Goal: Task Accomplishment & Management: Use online tool/utility

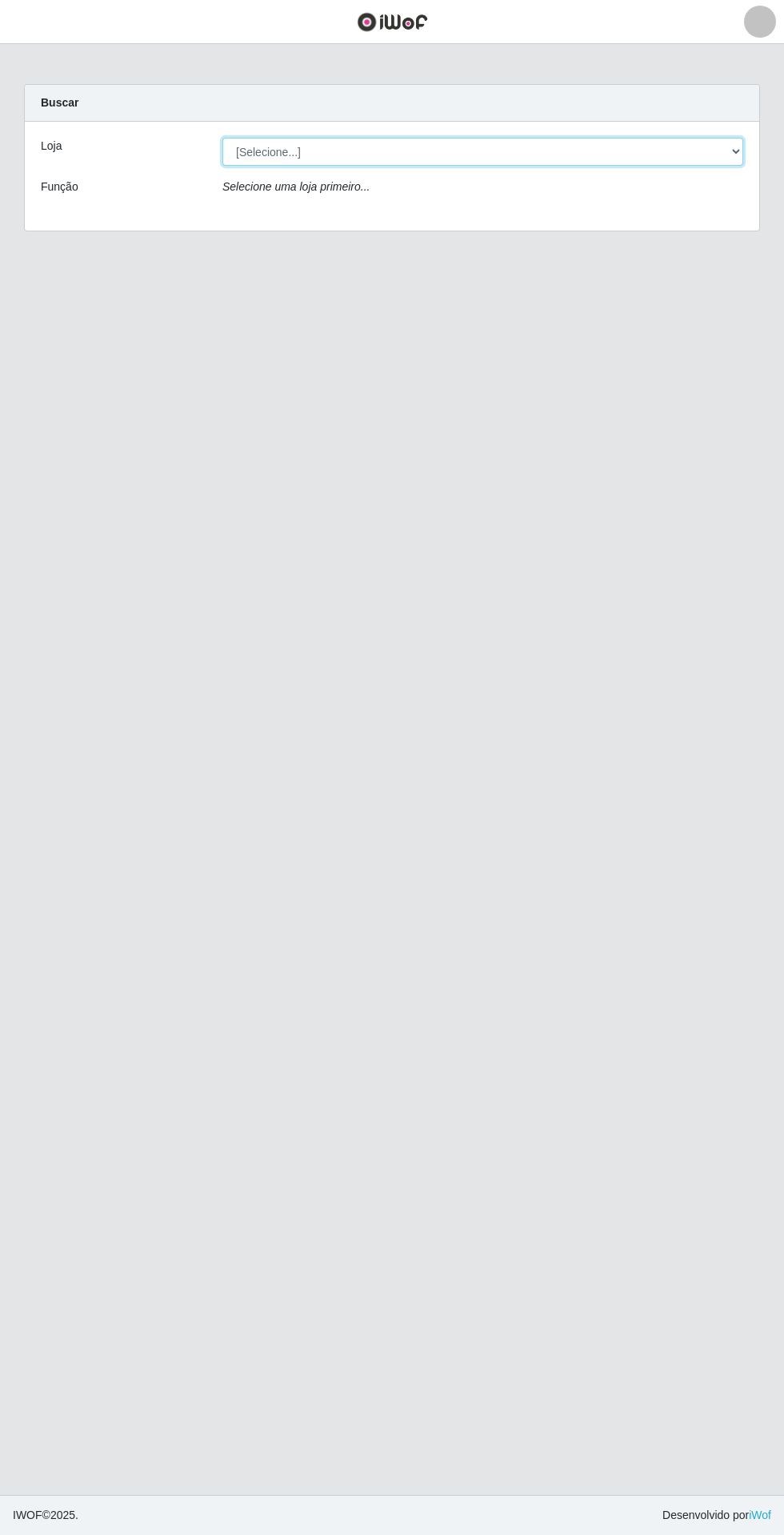
click at [238, 149] on select "[Selecione...] Extrabom - Loja 05 [GEOGRAPHIC_DATA]" at bounding box center [483, 151] width 521 height 28
select select "494"
click at [223, 137] on select "[Selecione...] Extrabom - Loja 05 Jardim Camburi" at bounding box center [483, 151] width 521 height 28
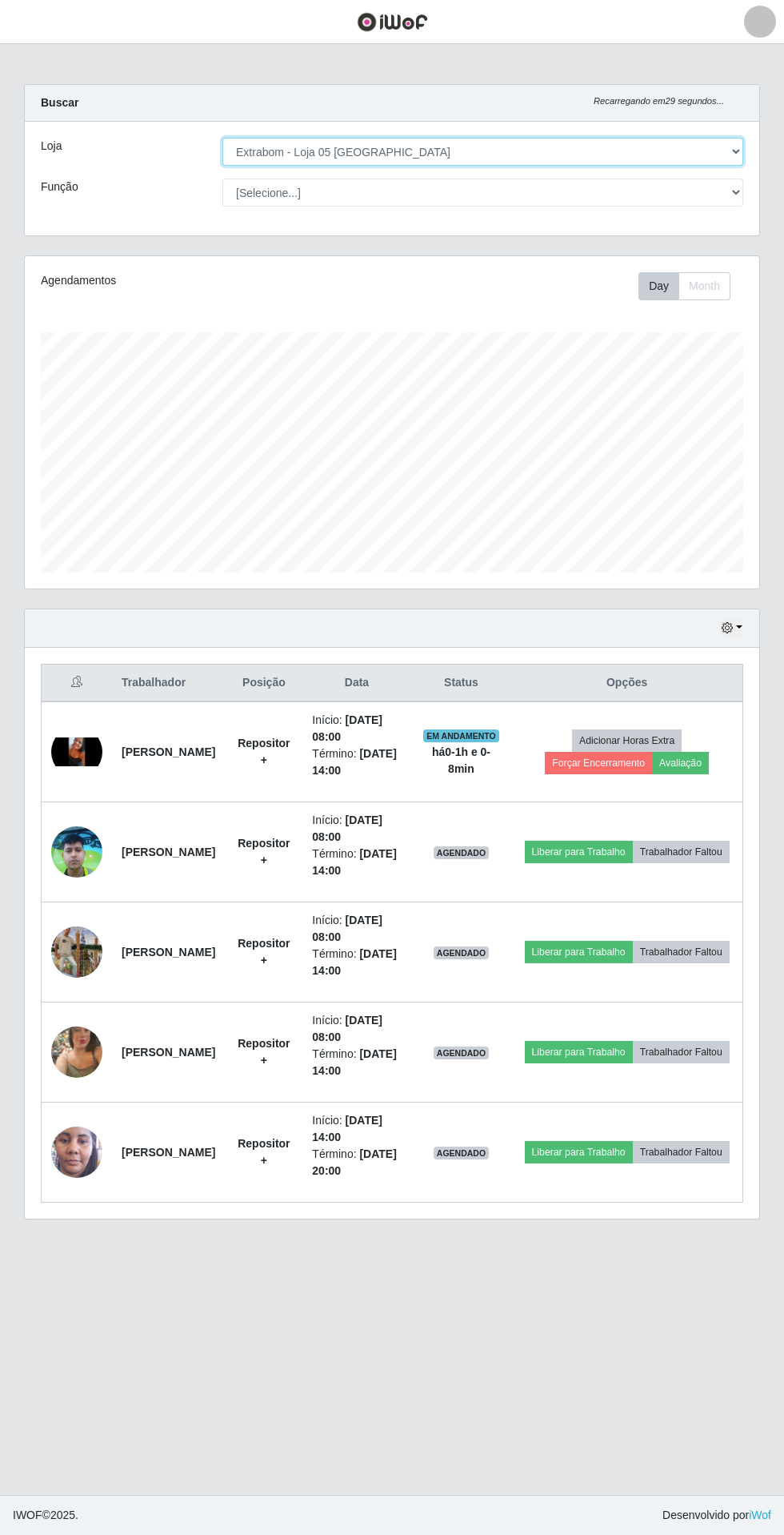
scroll to position [332, 735]
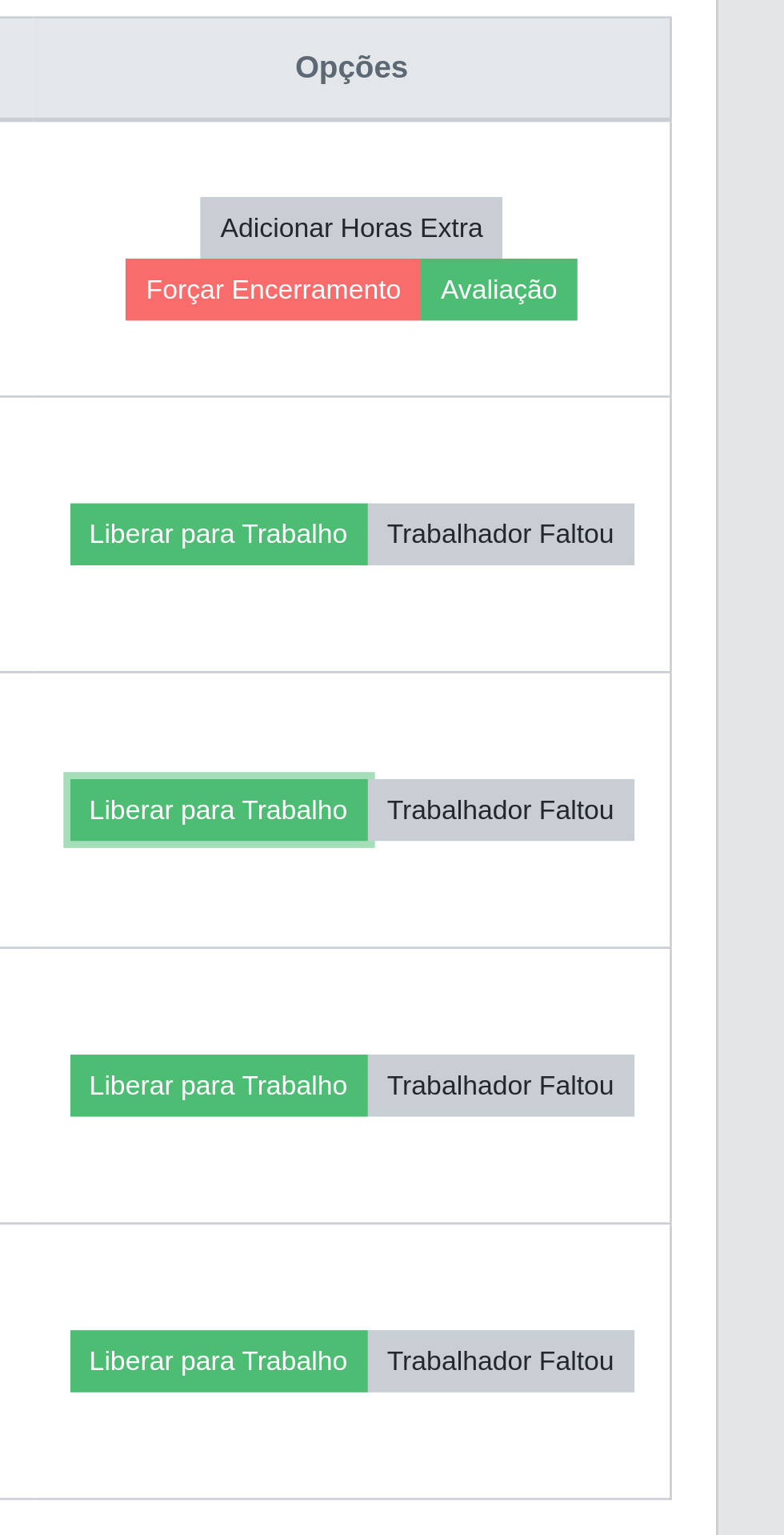
click at [602, 941] on button "Liberar para Trabalho" at bounding box center [579, 952] width 108 height 22
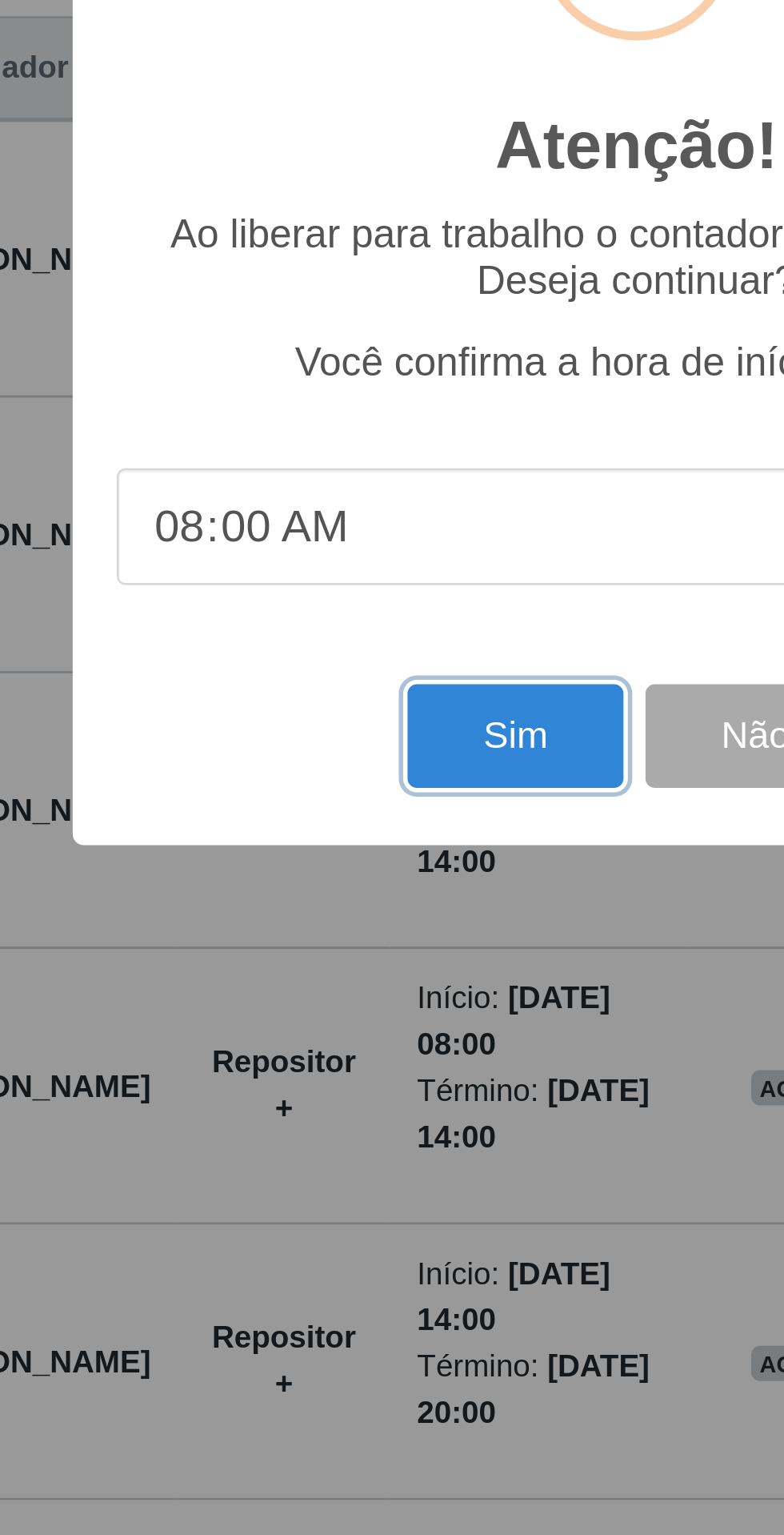
click at [345, 926] on button "Sim" at bounding box center [348, 924] width 78 height 38
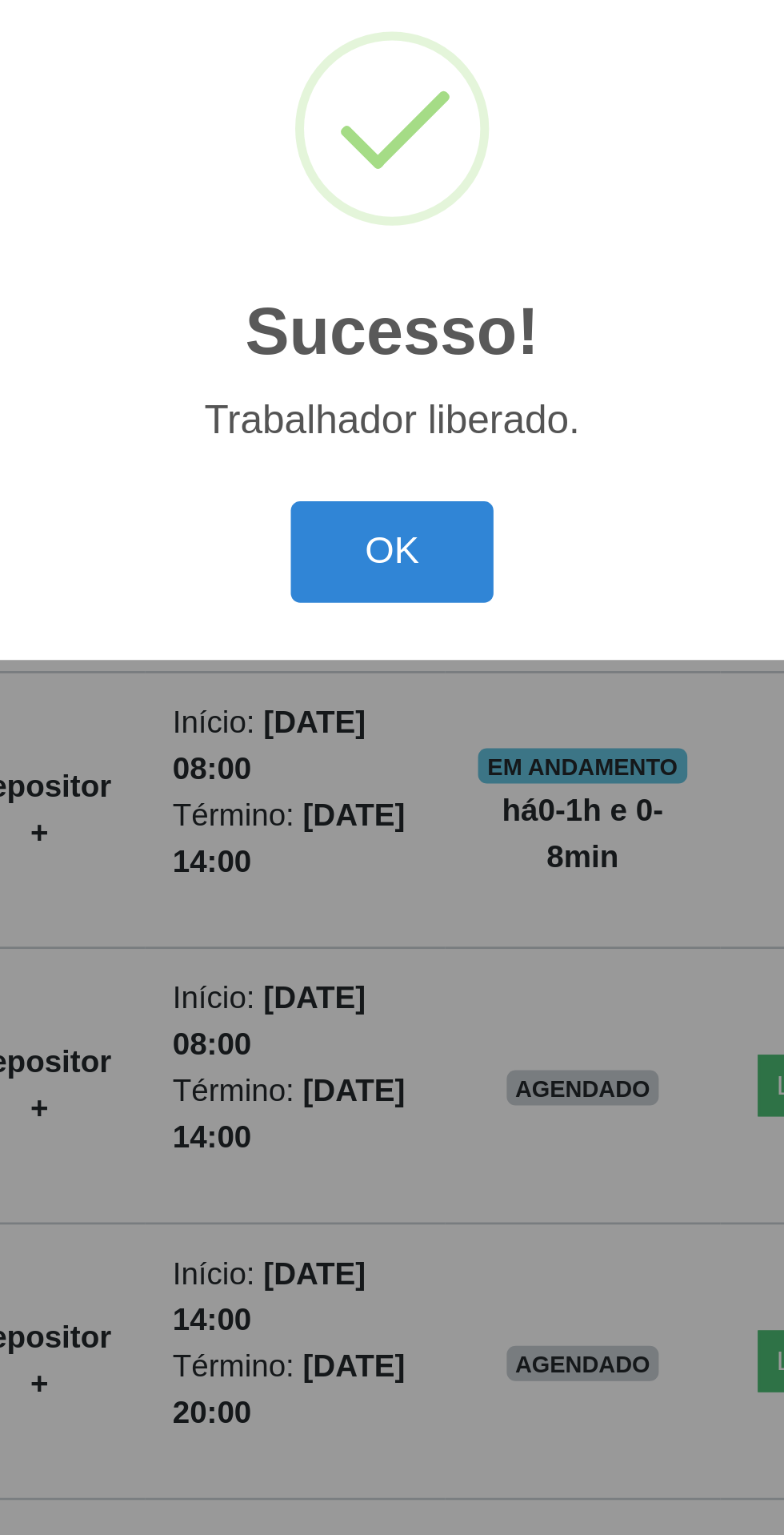
click at [398, 859] on button "OK" at bounding box center [392, 858] width 74 height 38
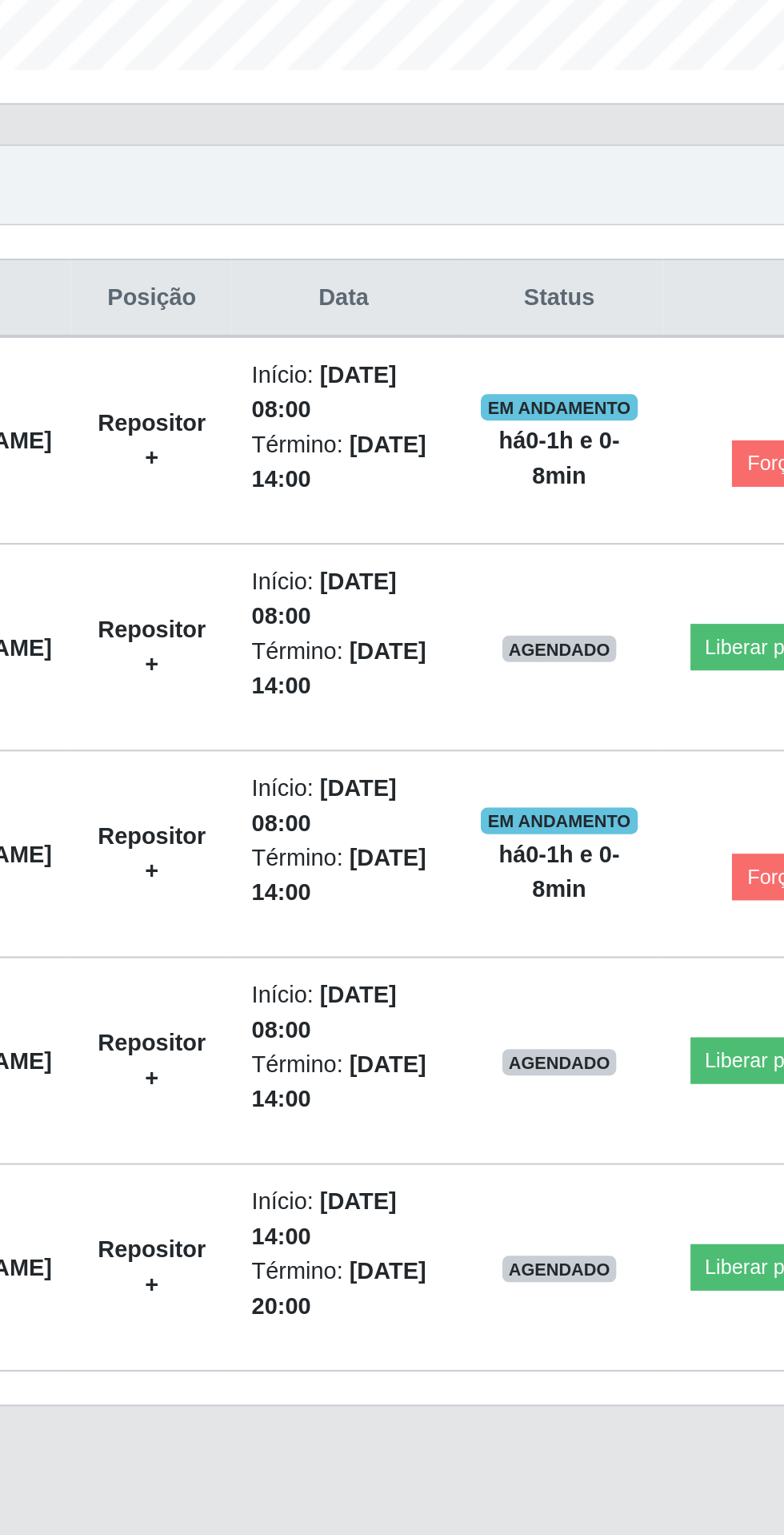
scroll to position [43, 0]
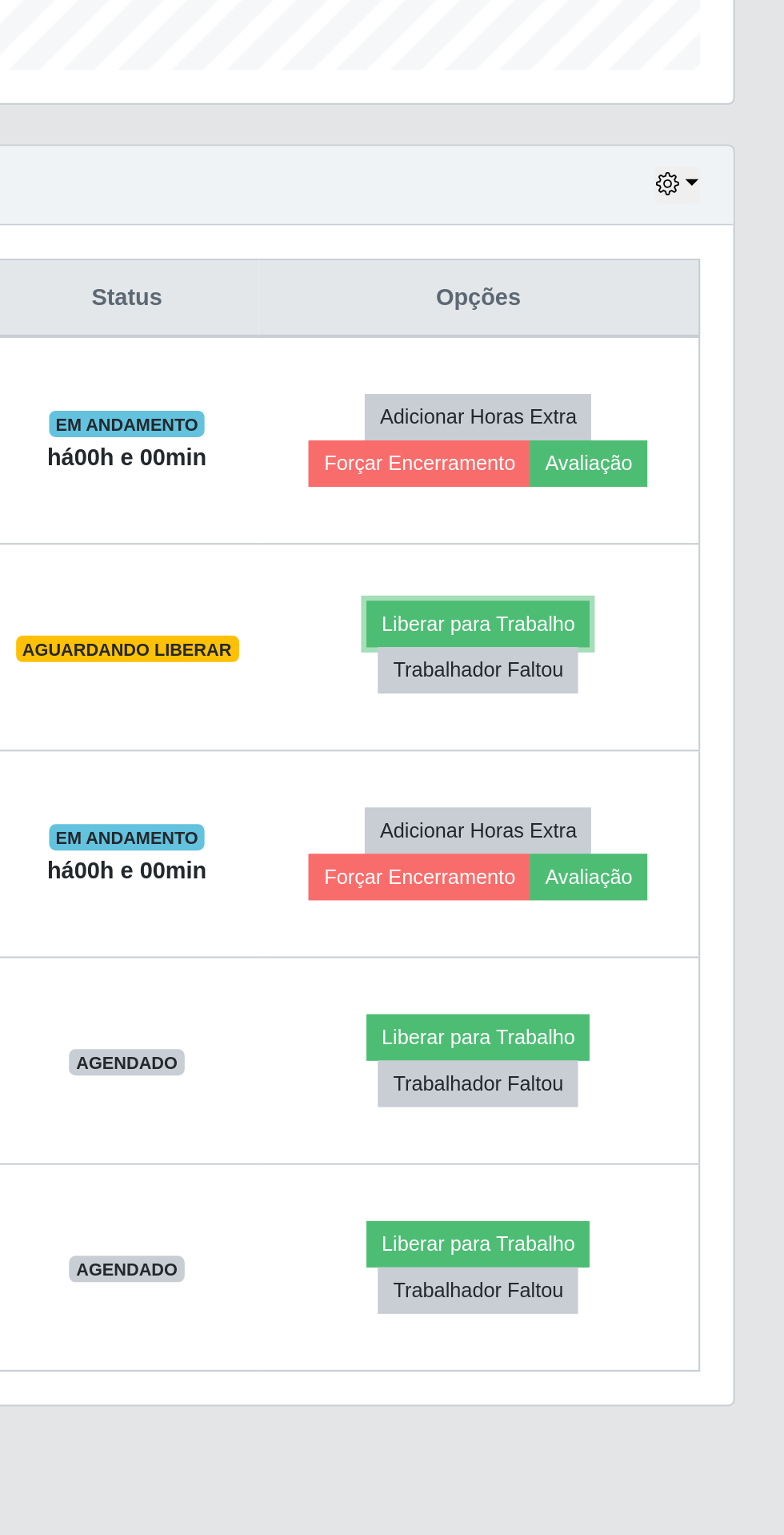
click at [663, 830] on button "Liberar para Trabalho" at bounding box center [636, 841] width 108 height 22
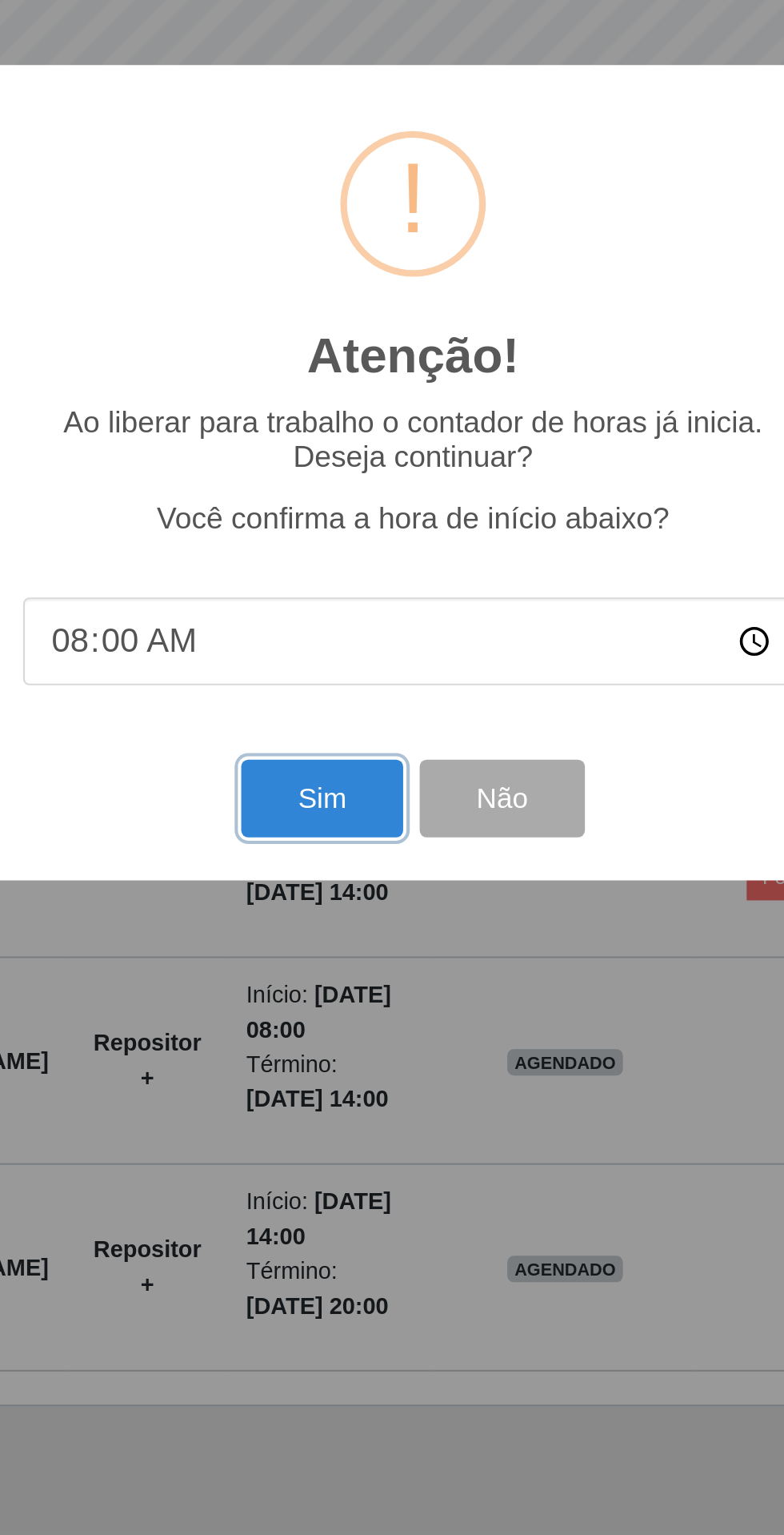
click at [333, 933] on button "Sim" at bounding box center [348, 924] width 78 height 38
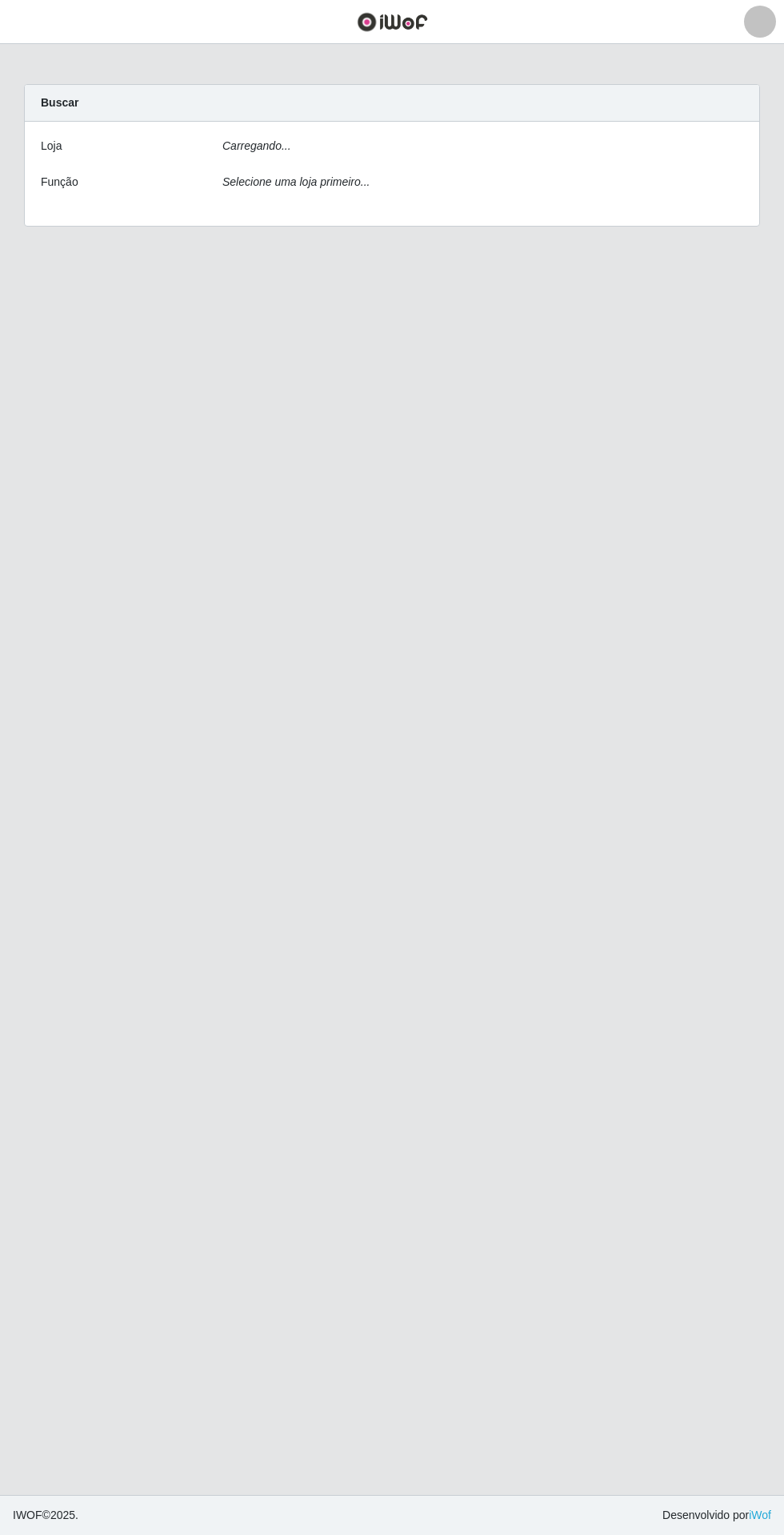
scroll to position [43, 0]
click at [535, 148] on select "[Selecione...] Extrabom - Loja 05 [GEOGRAPHIC_DATA]" at bounding box center [483, 151] width 521 height 28
select select "494"
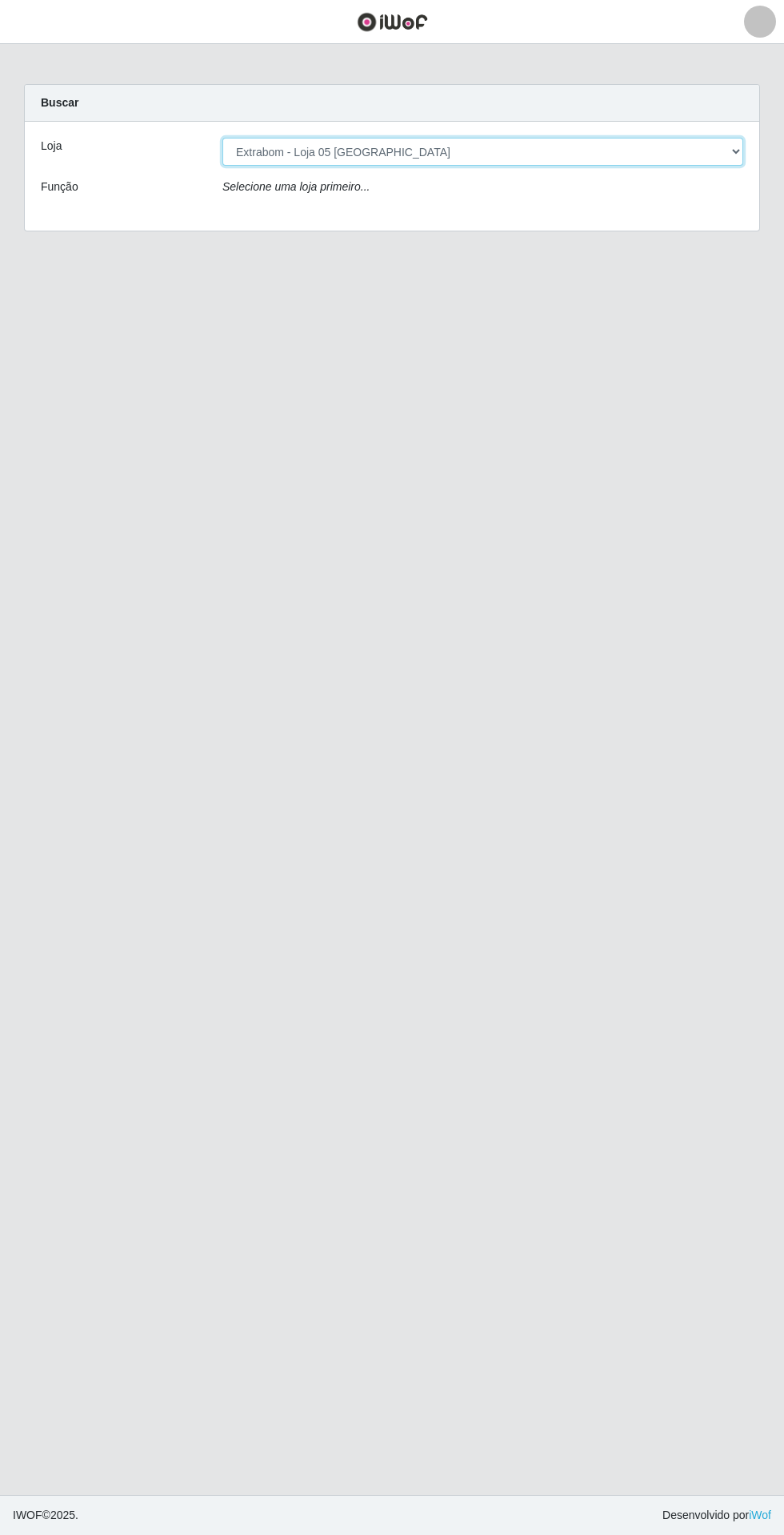
click at [223, 137] on select "[Selecione...] Extrabom - Loja 05 [GEOGRAPHIC_DATA]" at bounding box center [483, 151] width 521 height 28
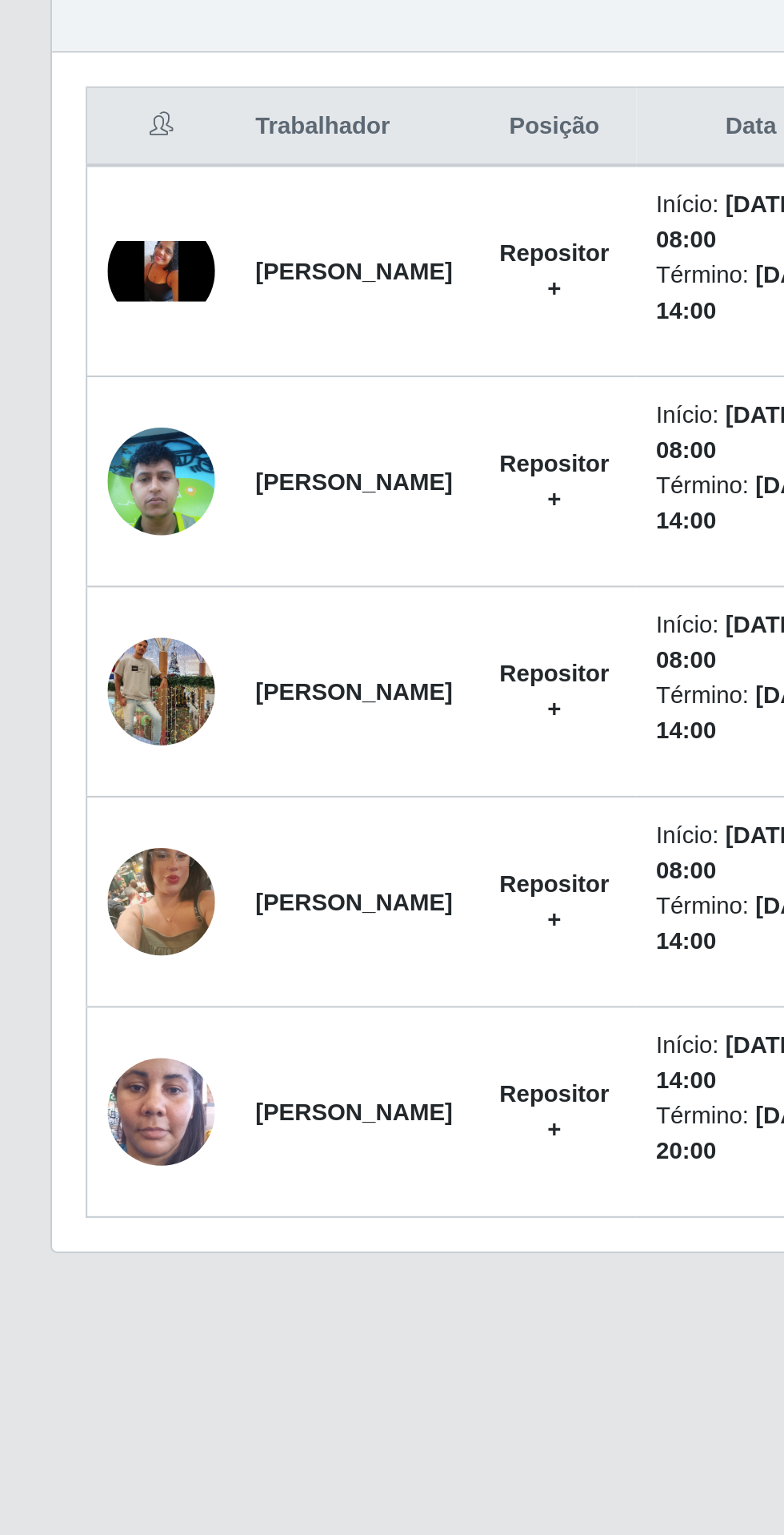
click at [71, 1052] on img at bounding box center [76, 1051] width 51 height 91
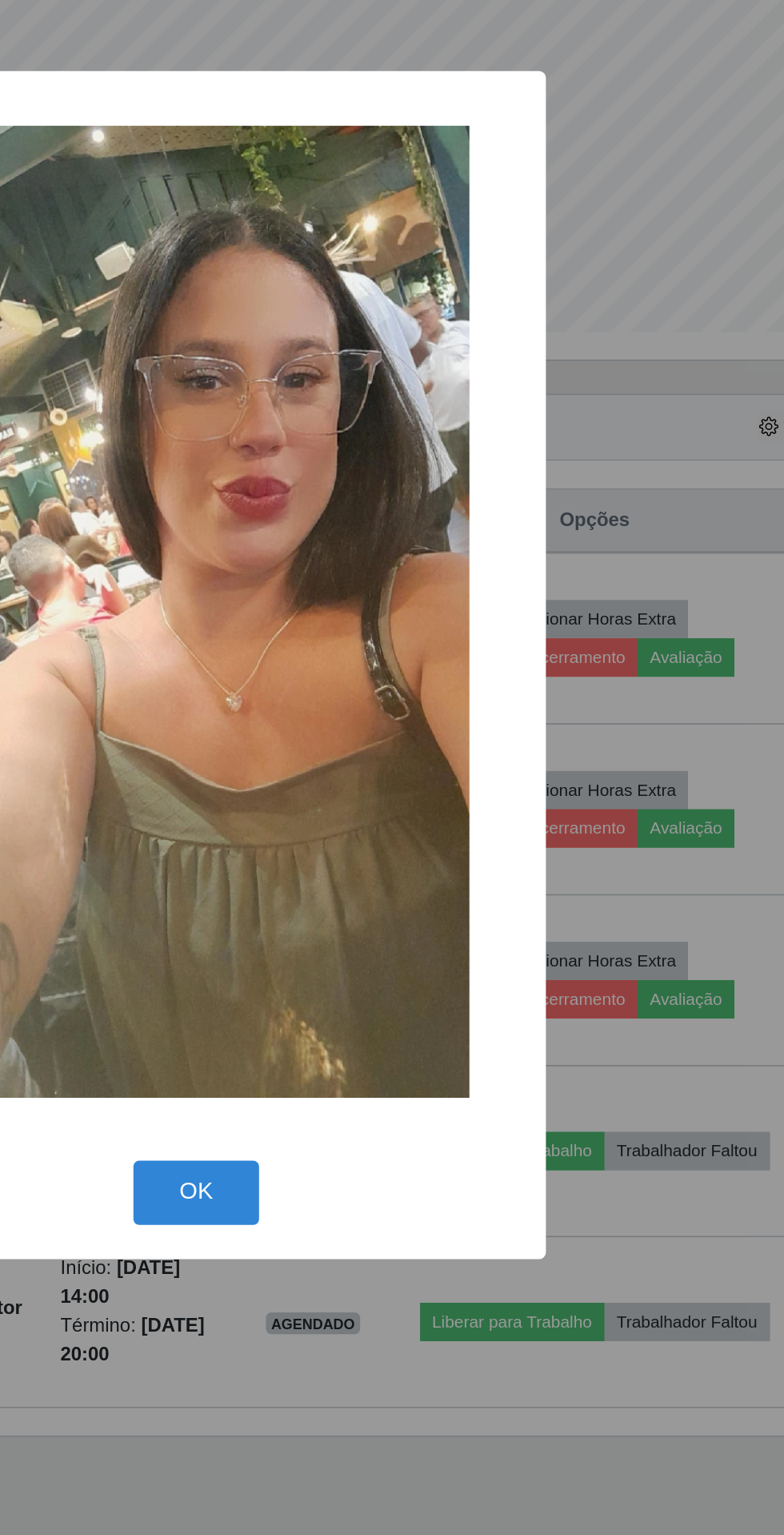
click at [422, 1078] on button "OK" at bounding box center [392, 1076] width 74 height 38
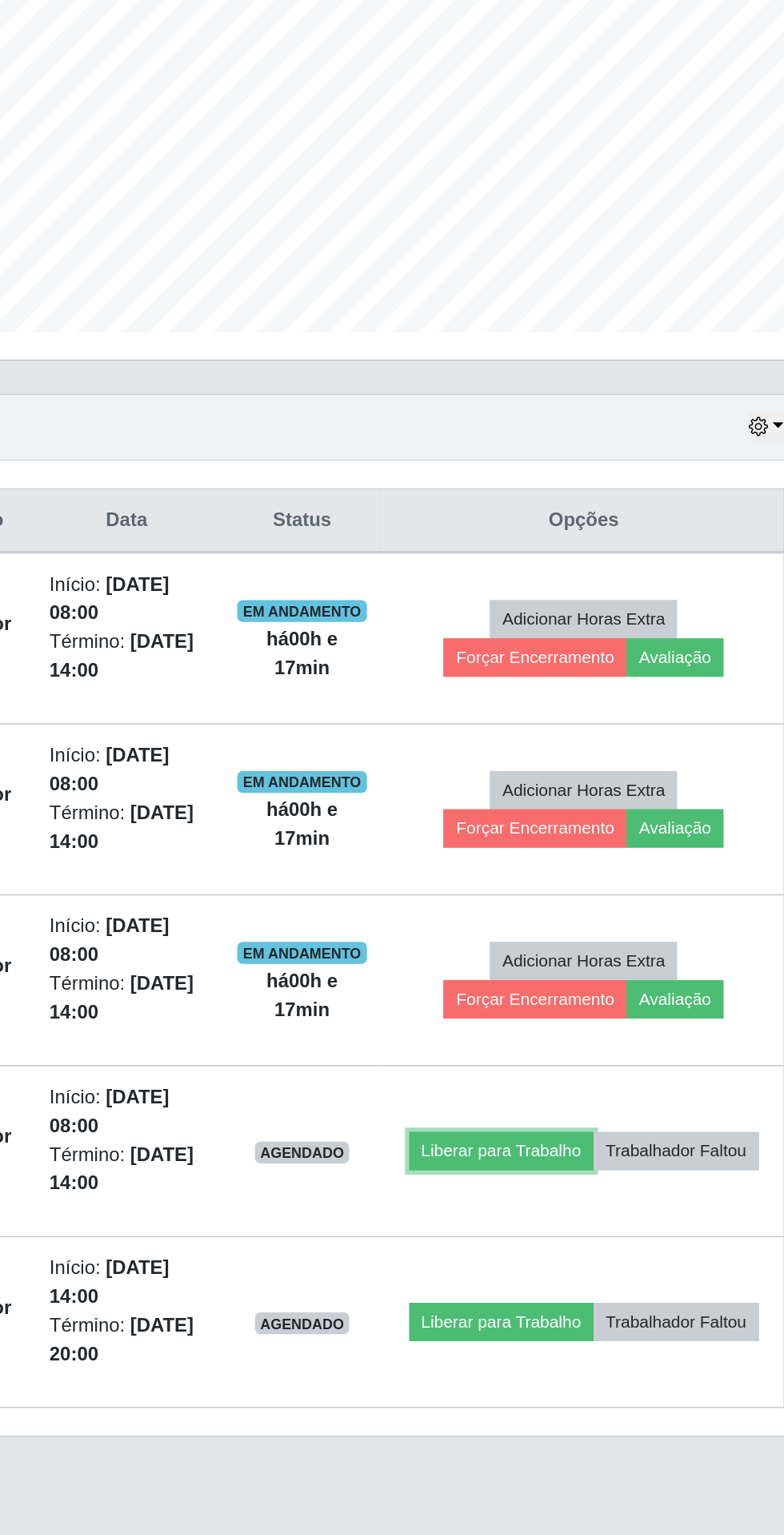
click at [626, 1040] on button "Liberar para Trabalho" at bounding box center [577, 1051] width 108 height 22
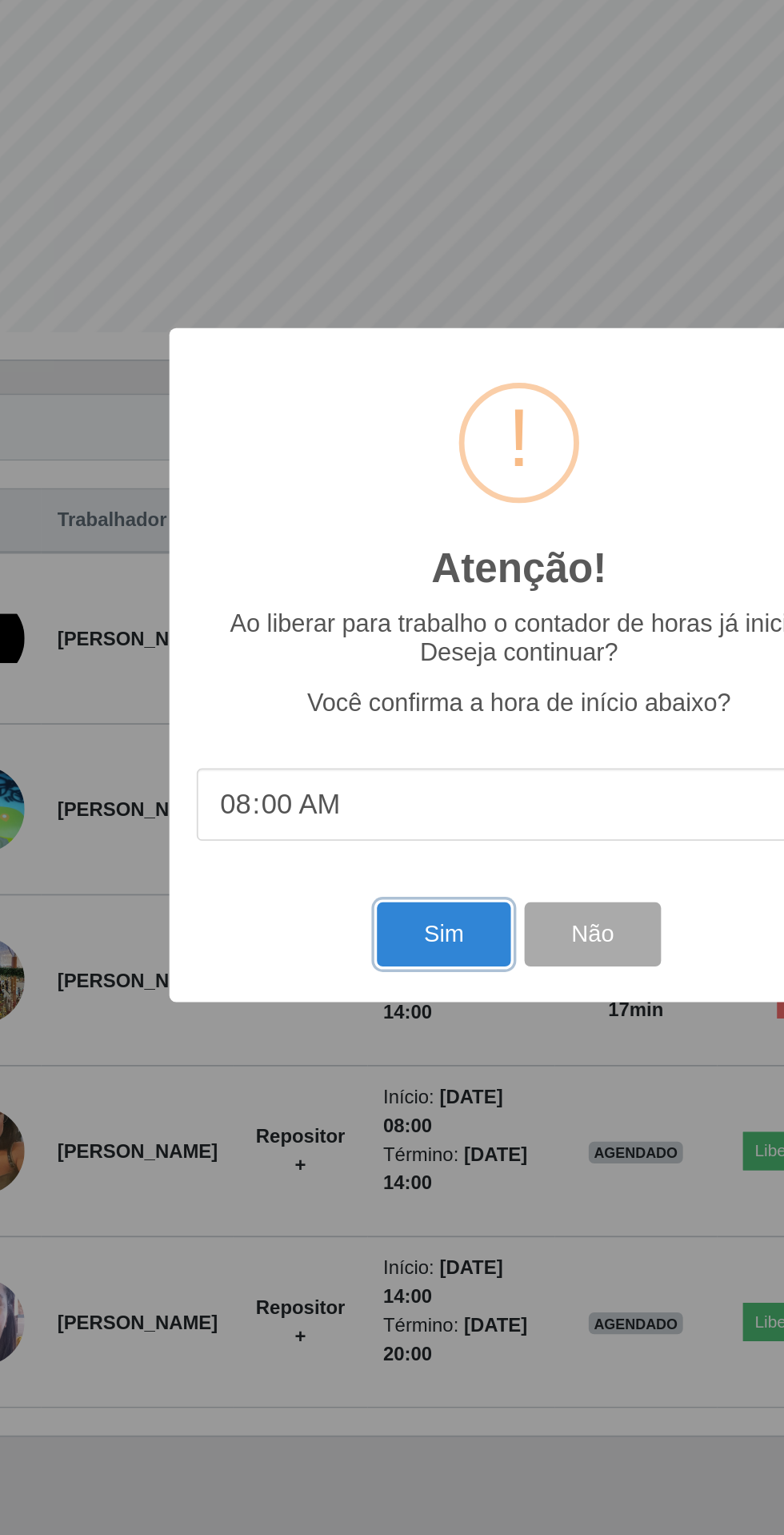
click at [336, 914] on button "Sim" at bounding box center [348, 924] width 78 height 38
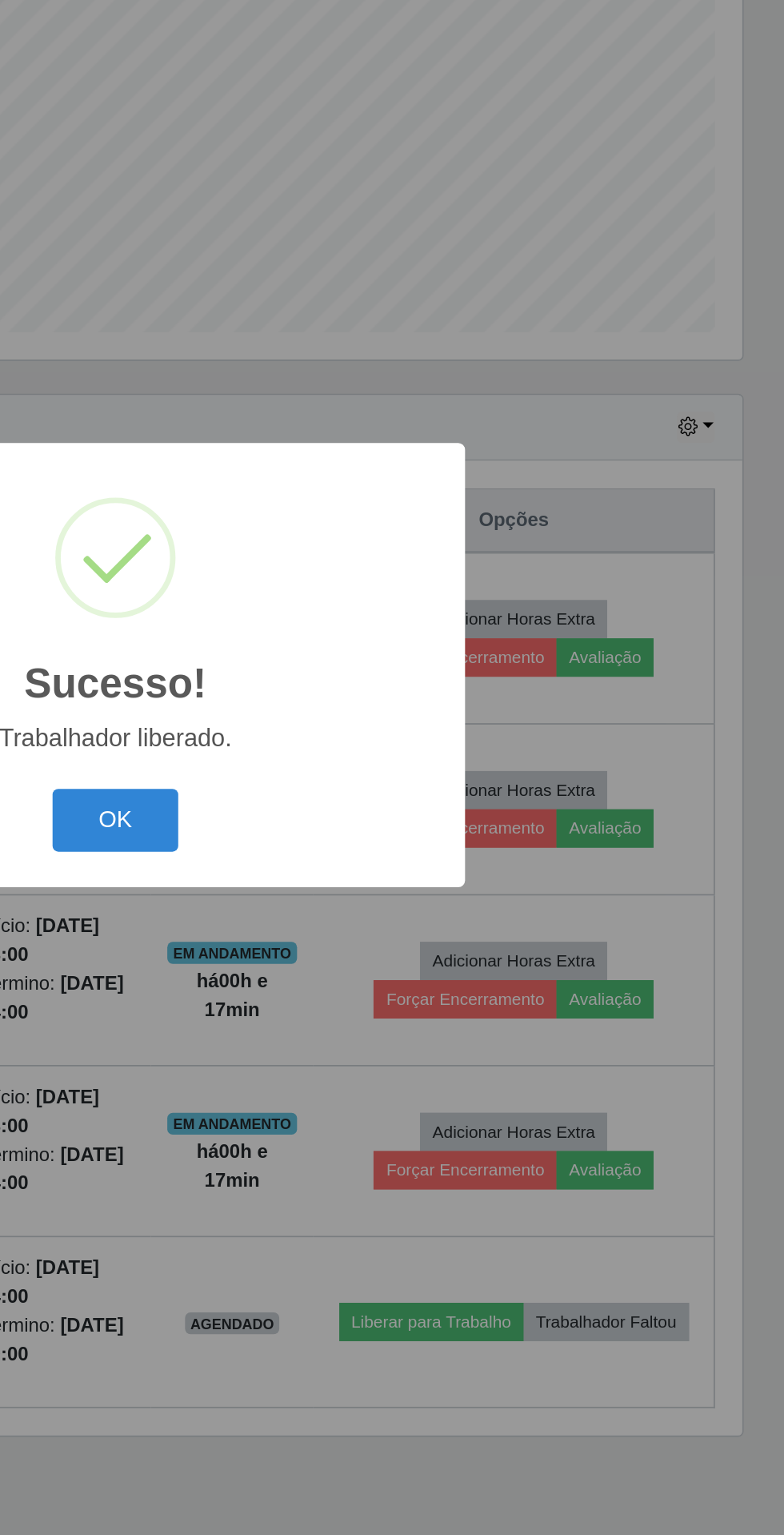
click at [415, 856] on button "OK" at bounding box center [392, 858] width 74 height 38
